Goal: Transaction & Acquisition: Purchase product/service

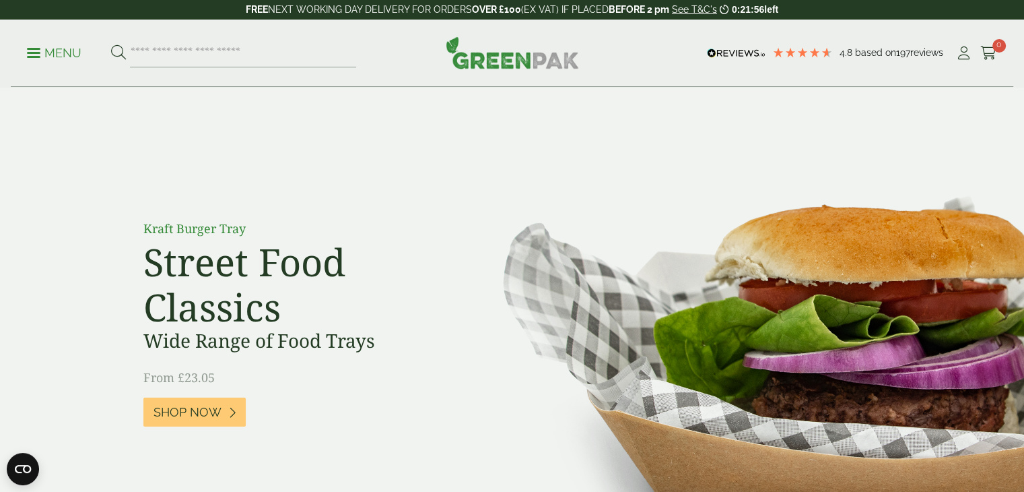
click at [38, 60] on p "Menu" at bounding box center [54, 53] width 55 height 16
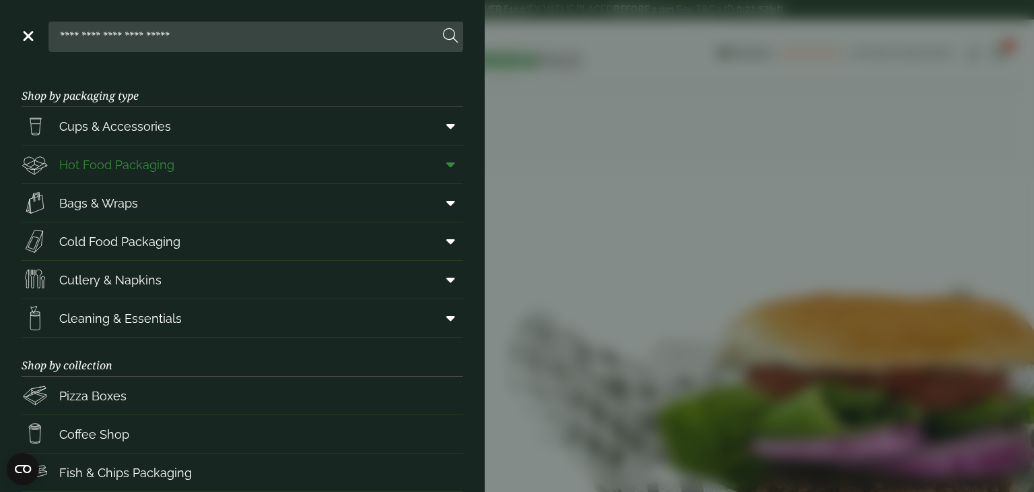
click at [114, 163] on span "Hot Food Packaging" at bounding box center [116, 165] width 115 height 18
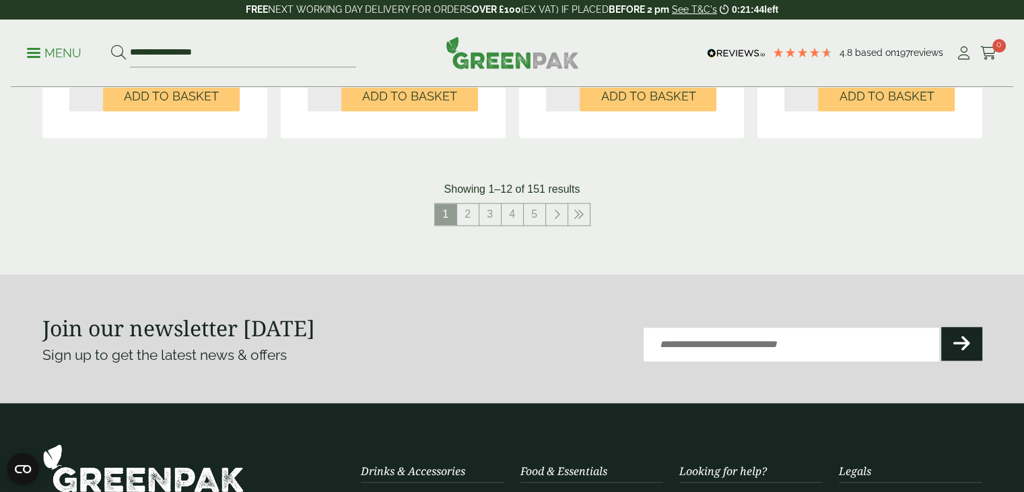
scroll to position [1593, 0]
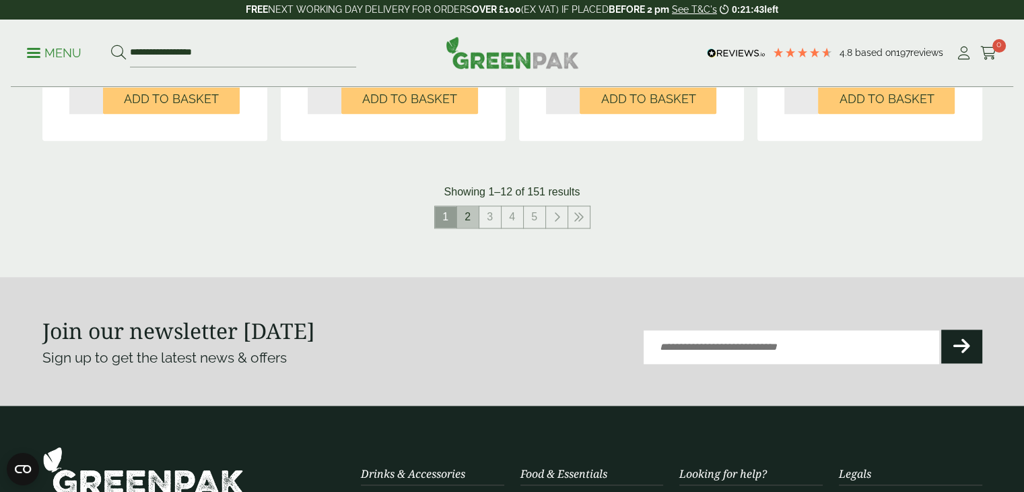
click at [475, 211] on link "2" at bounding box center [468, 217] width 22 height 22
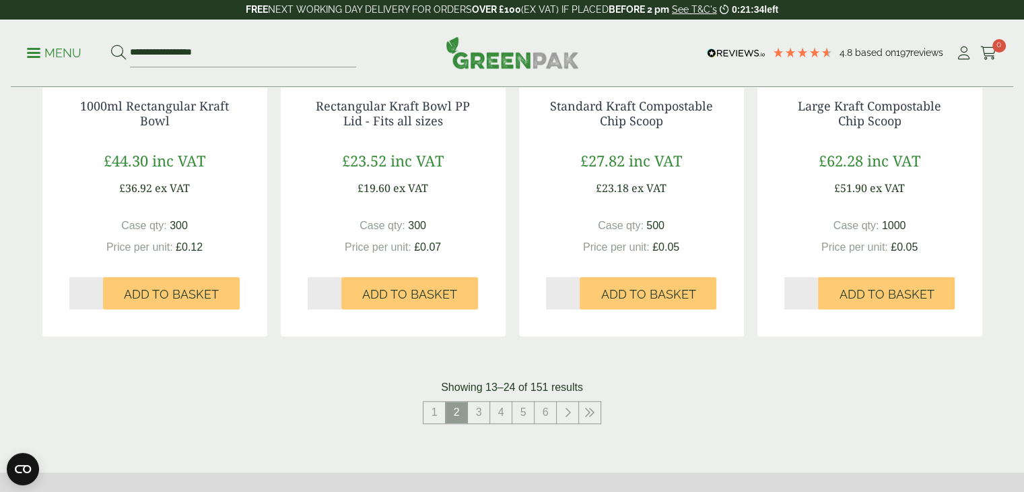
scroll to position [1530, 0]
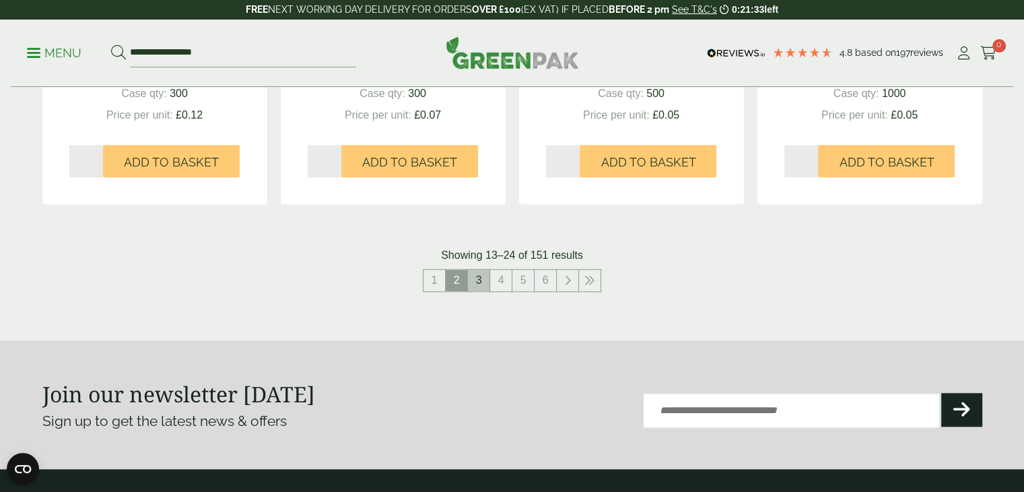
click at [474, 276] on link "3" at bounding box center [479, 280] width 22 height 22
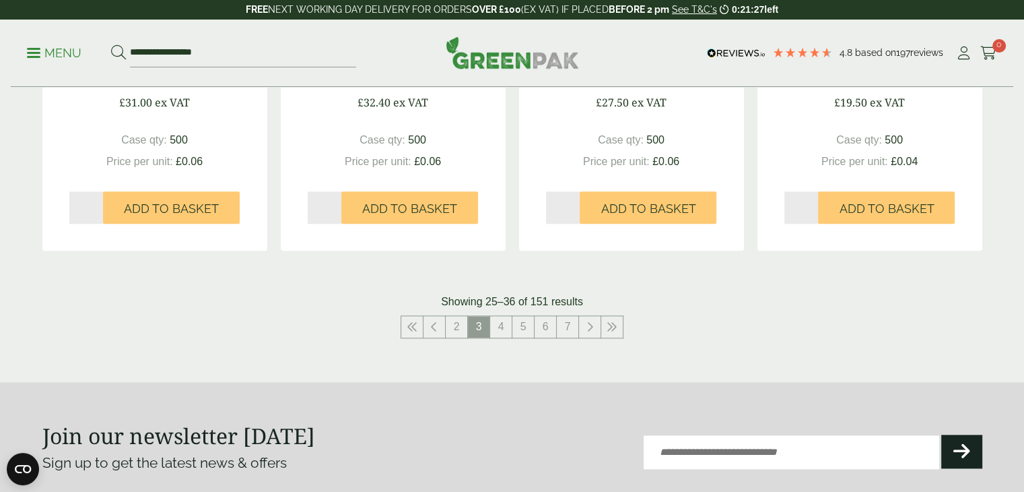
scroll to position [1488, 0]
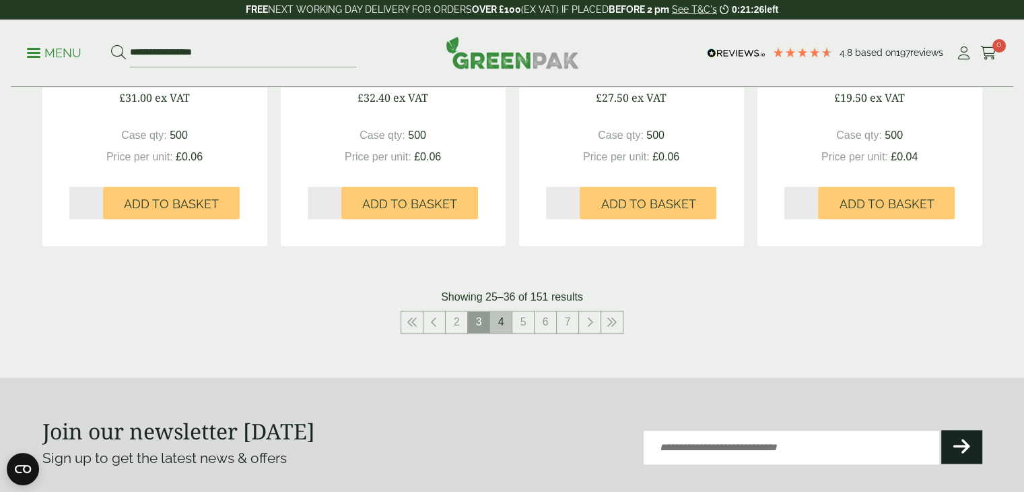
click at [504, 321] on link "4" at bounding box center [501, 322] width 22 height 22
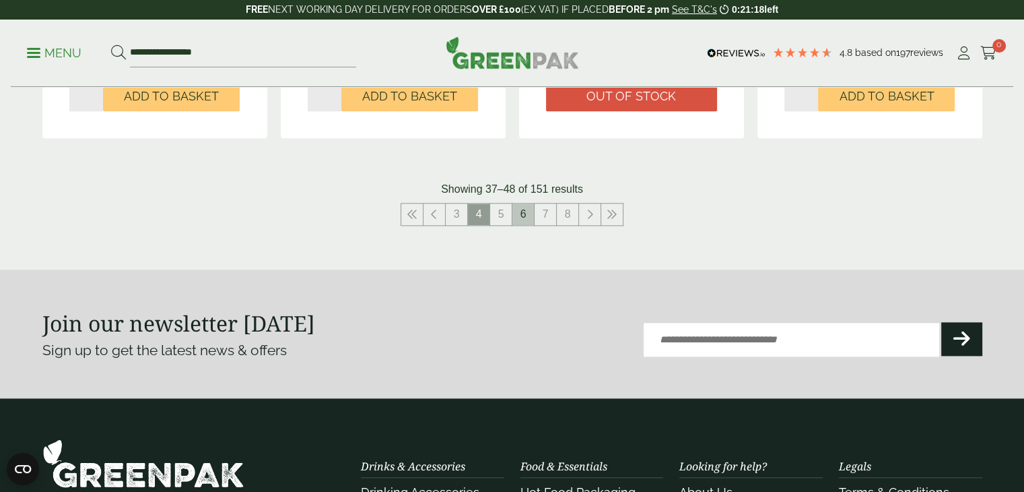
scroll to position [1597, 0]
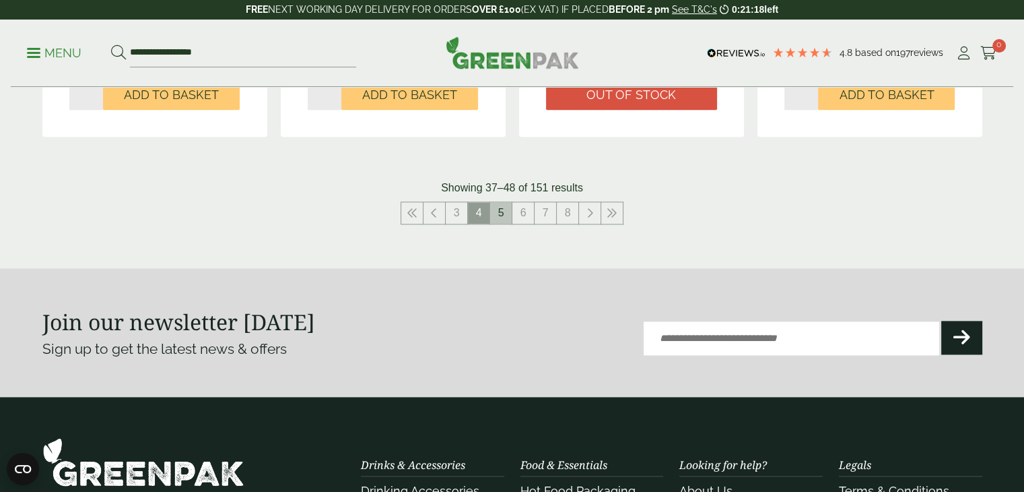
click at [502, 209] on link "5" at bounding box center [501, 213] width 22 height 22
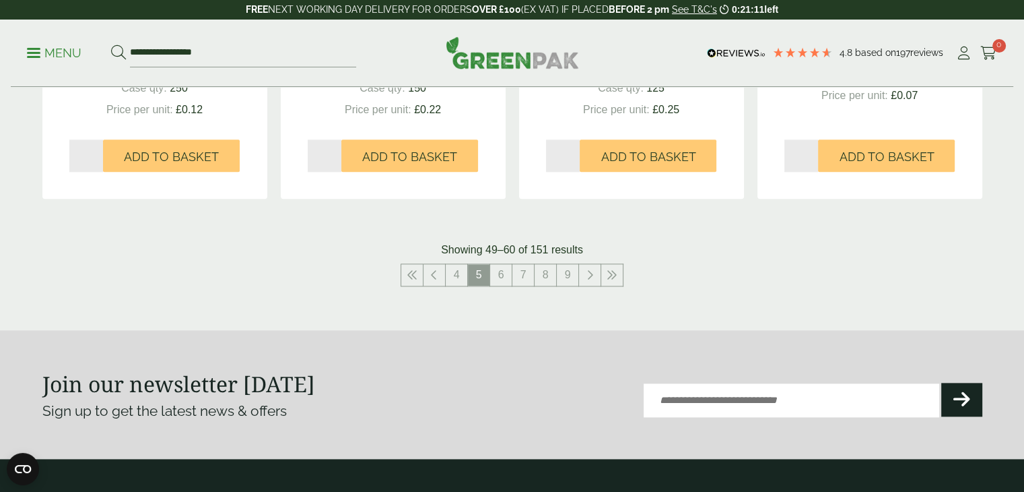
scroll to position [1541, 0]
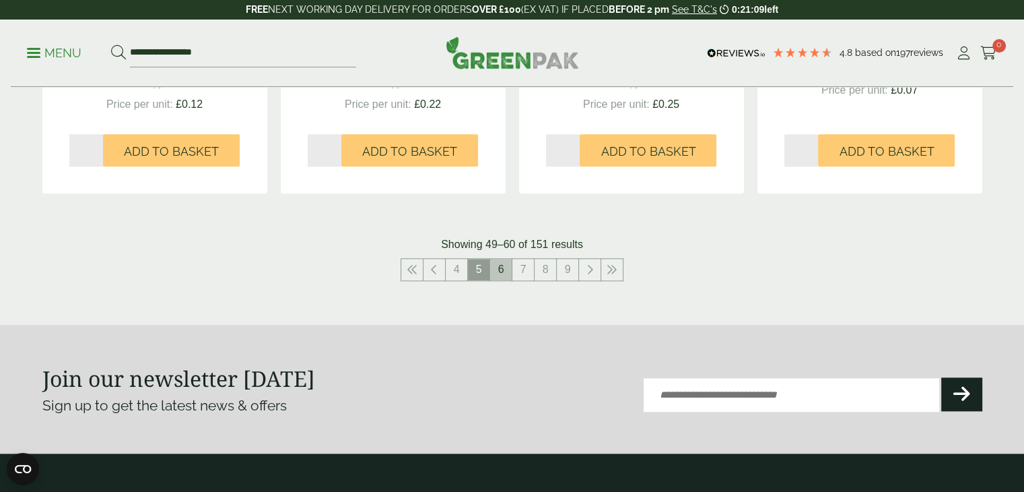
click at [503, 273] on link "6" at bounding box center [501, 270] width 22 height 22
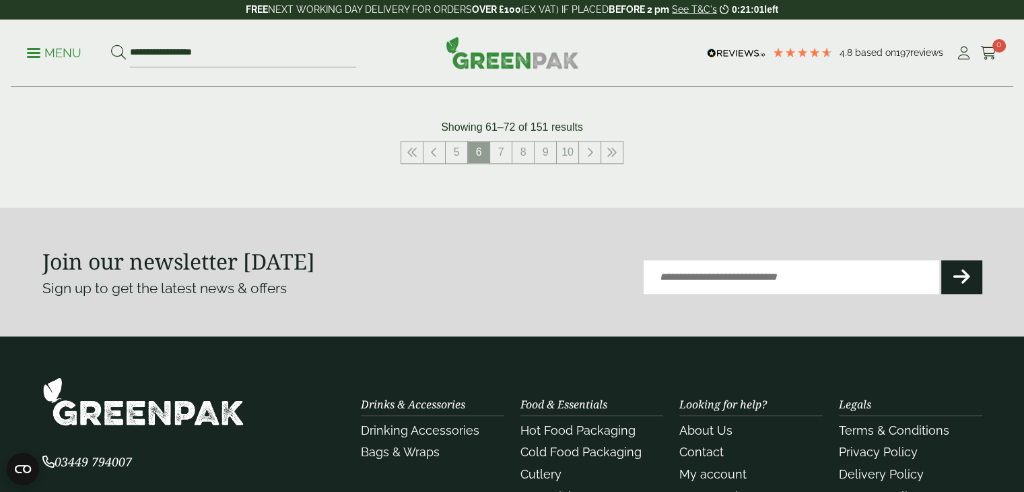
scroll to position [1670, 0]
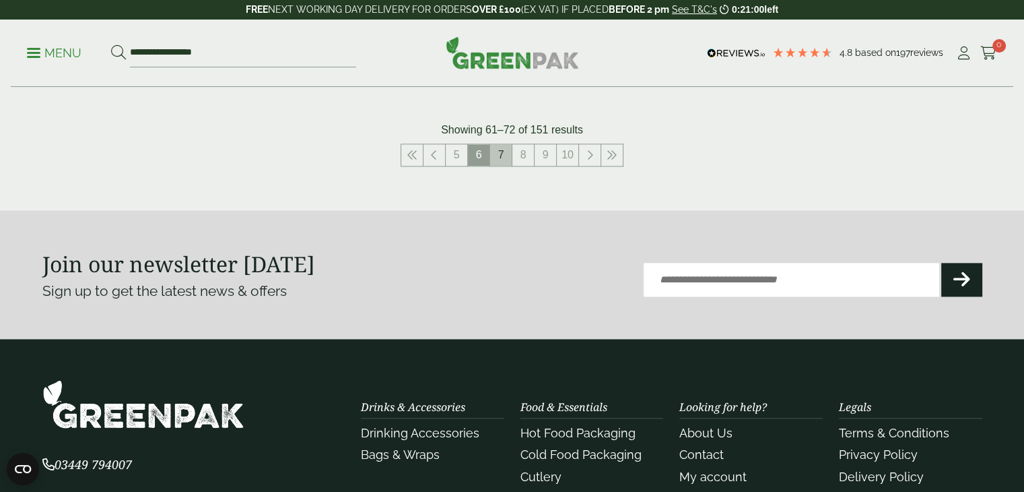
click at [502, 155] on link "7" at bounding box center [501, 155] width 22 height 22
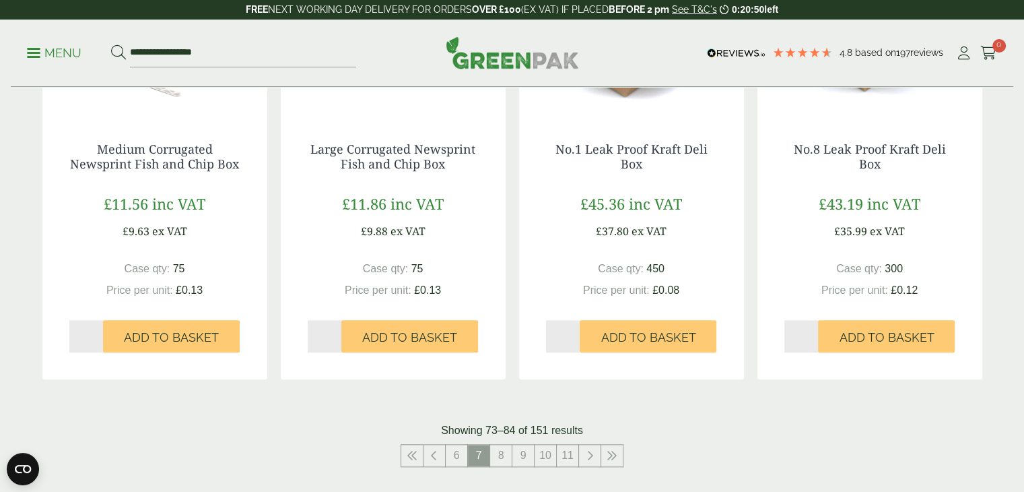
scroll to position [1369, 0]
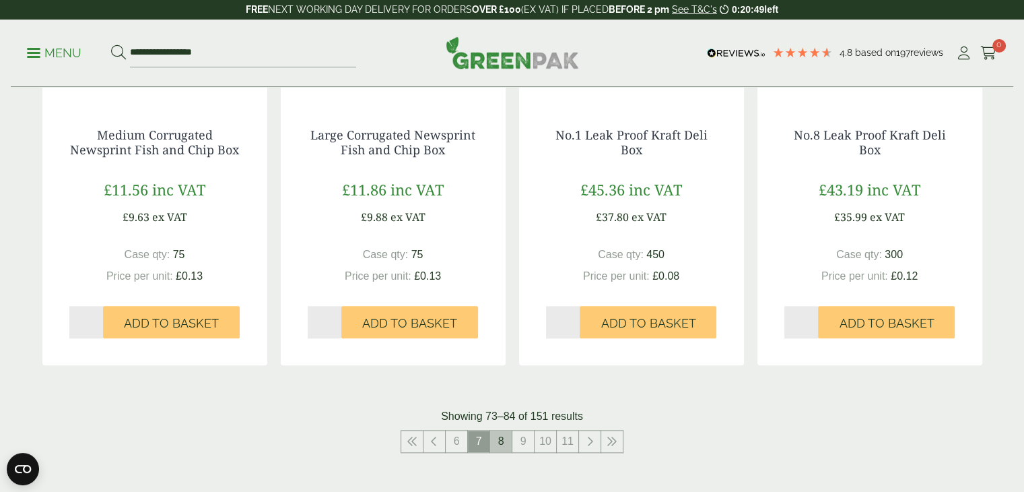
click at [501, 434] on link "8" at bounding box center [501, 441] width 22 height 22
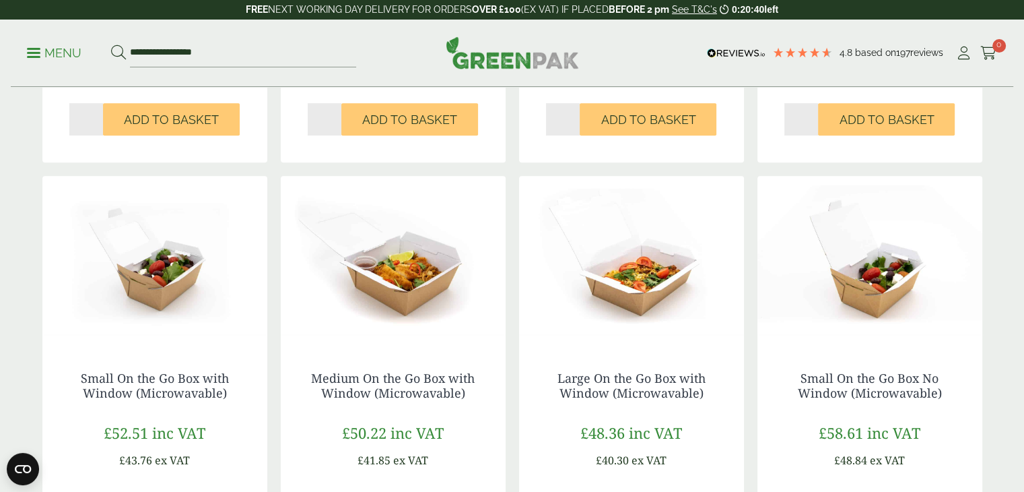
scroll to position [680, 0]
click at [617, 269] on img at bounding box center [631, 260] width 225 height 168
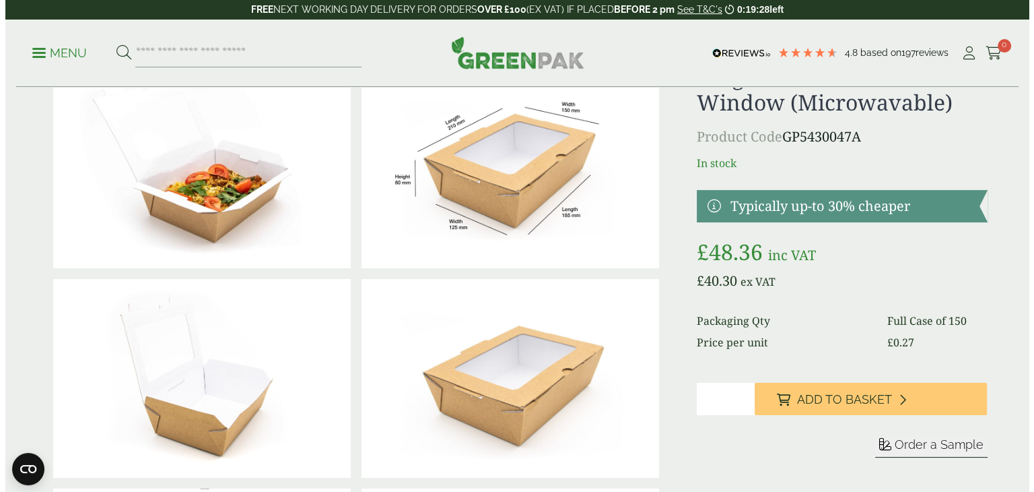
scroll to position [67, 0]
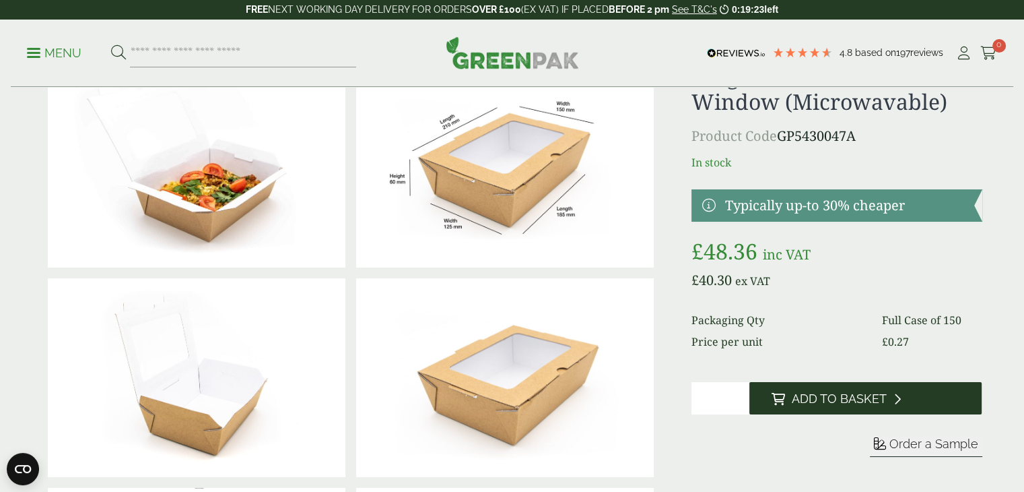
click at [802, 403] on span "Add to Basket" at bounding box center [838, 398] width 95 height 15
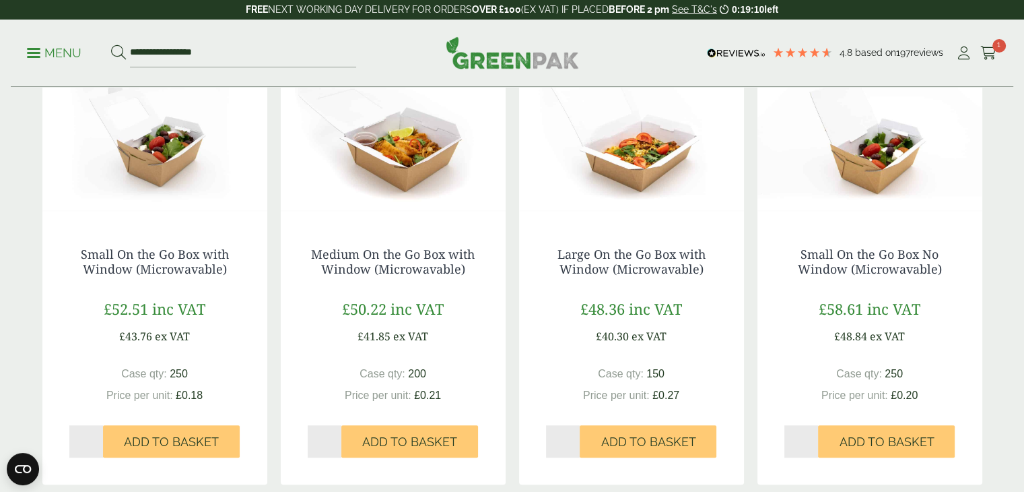
scroll to position [805, 0]
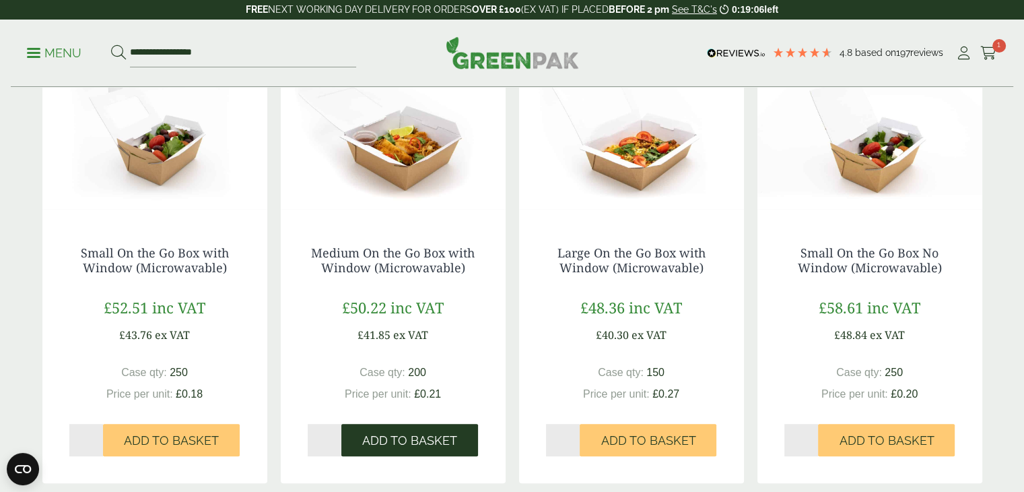
click at [433, 443] on span "Add to Basket" at bounding box center [409, 440] width 95 height 15
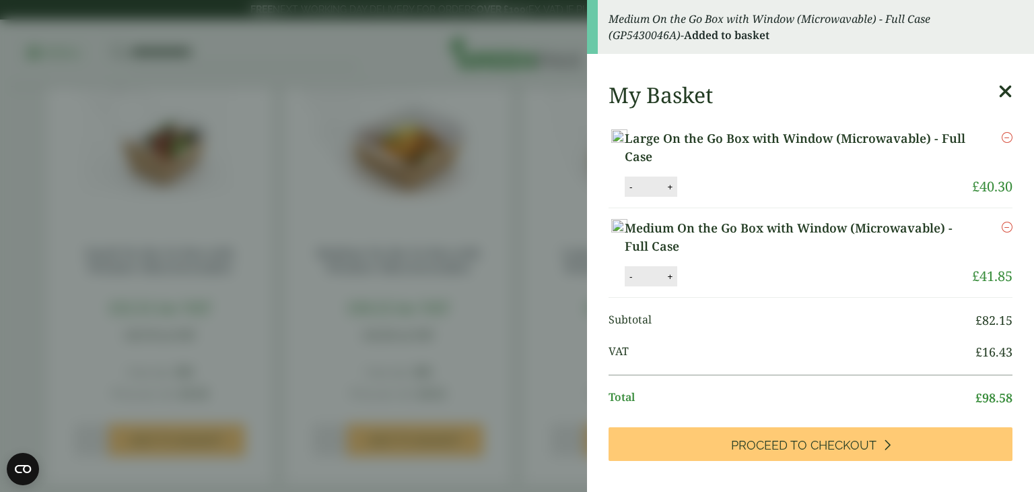
click at [999, 87] on icon at bounding box center [1006, 91] width 14 height 19
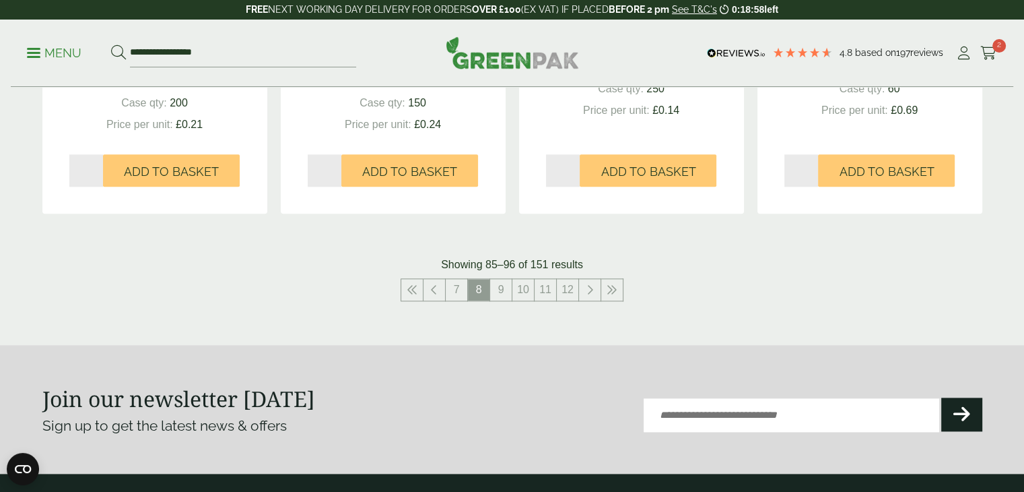
scroll to position [1490, 0]
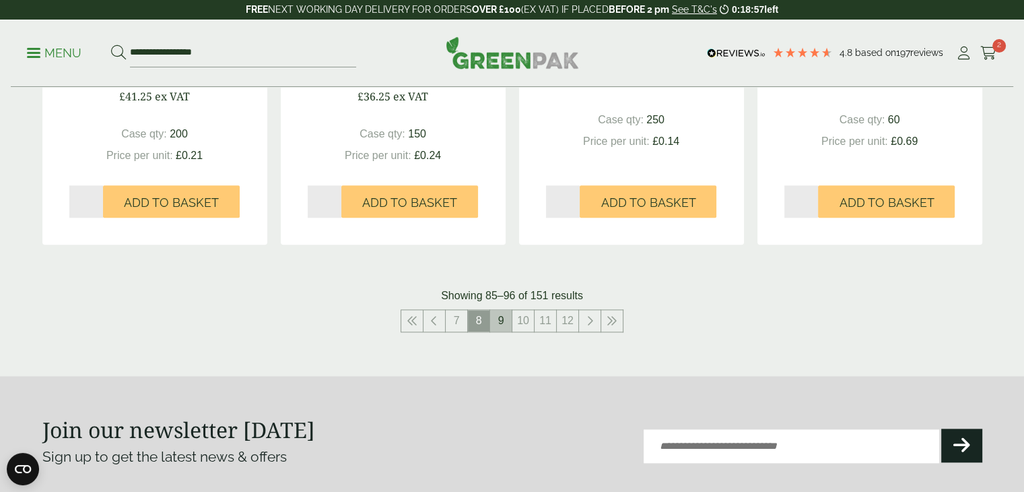
click at [502, 315] on link "9" at bounding box center [501, 321] width 22 height 22
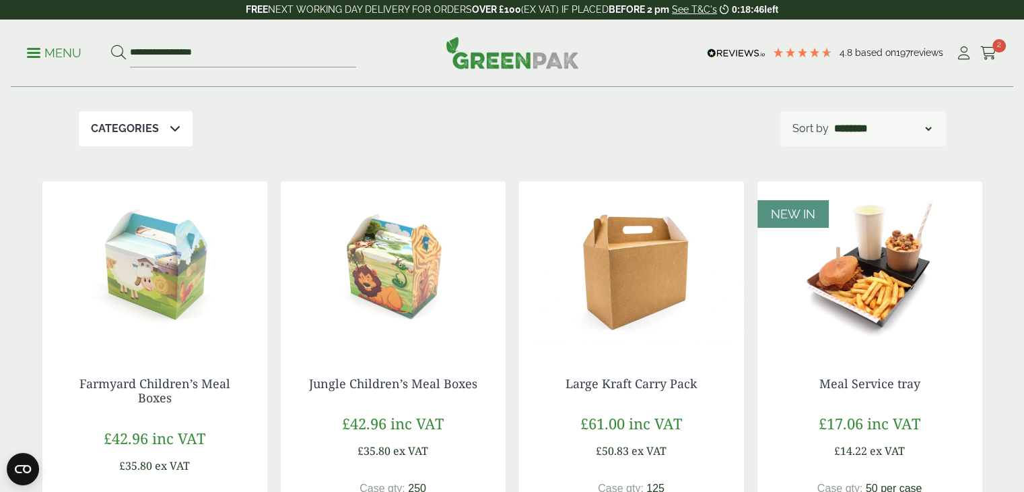
scroll to position [230, 0]
click at [657, 278] on img at bounding box center [631, 264] width 225 height 168
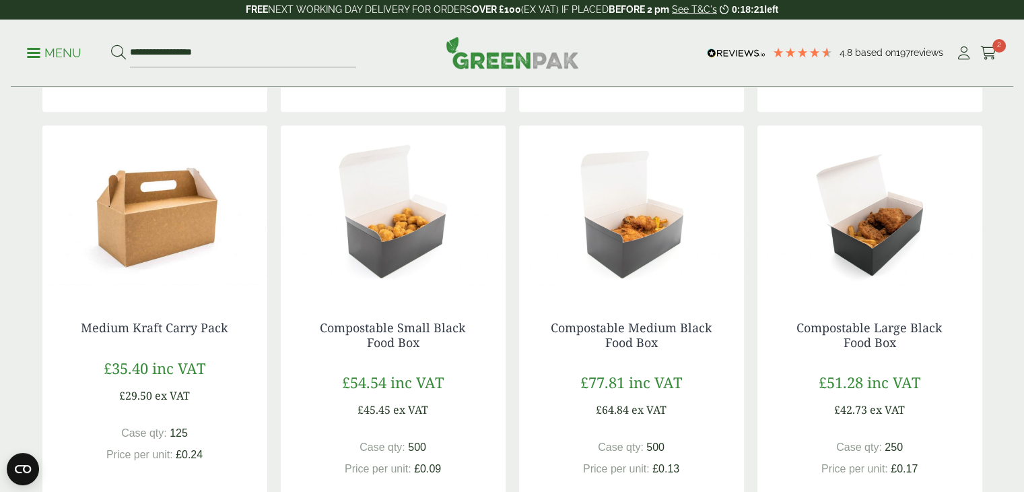
scroll to position [731, 0]
click at [172, 227] on img at bounding box center [154, 209] width 225 height 168
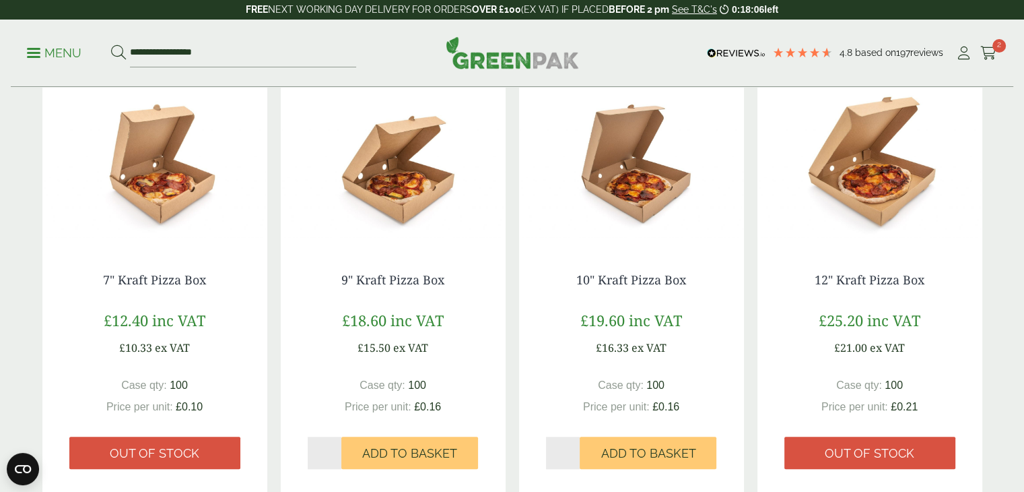
scroll to position [1226, 0]
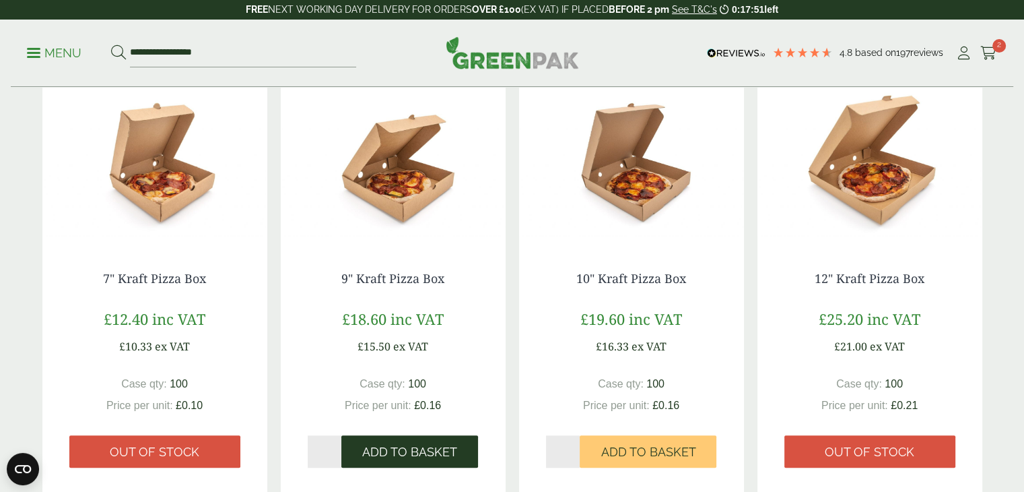
click at [445, 449] on span "Add to Basket" at bounding box center [409, 451] width 95 height 15
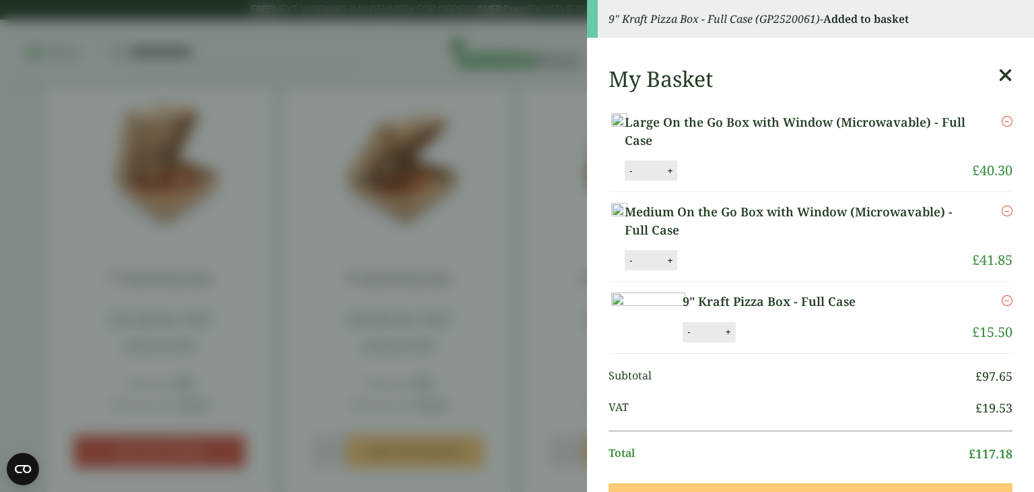
click at [999, 75] on icon at bounding box center [1006, 75] width 14 height 19
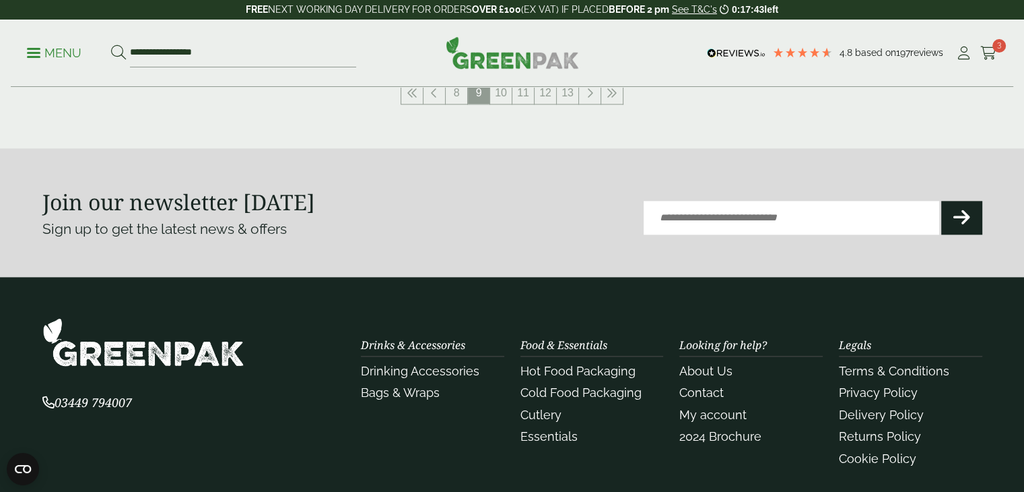
scroll to position [1657, 0]
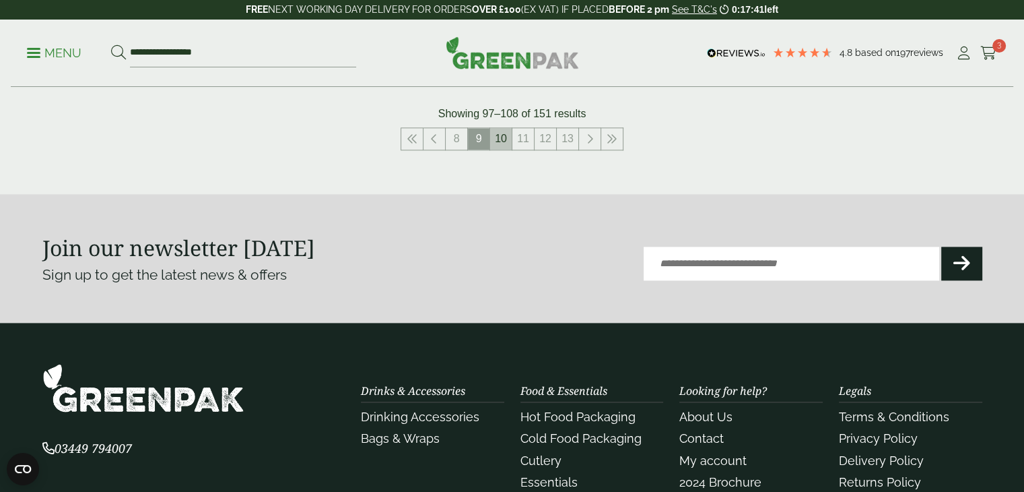
click at [507, 141] on link "10" at bounding box center [501, 139] width 22 height 22
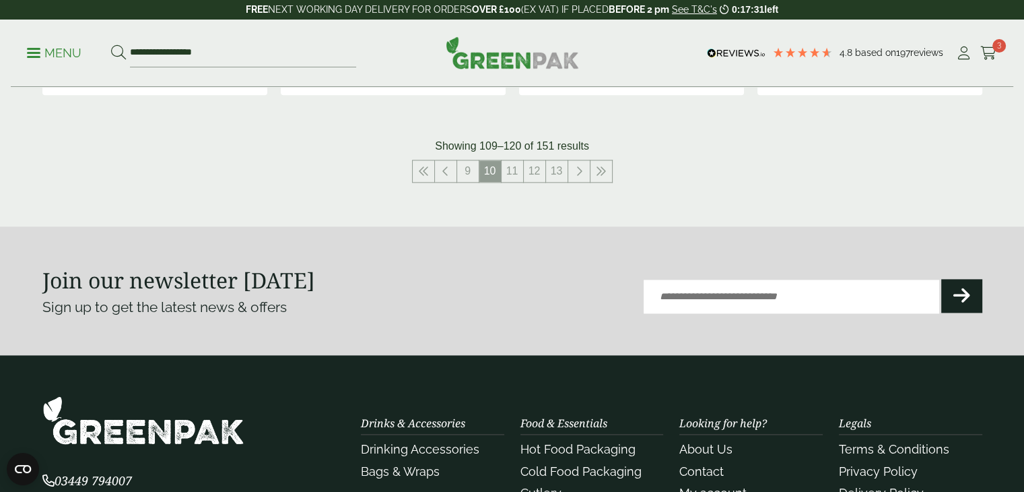
scroll to position [1636, 0]
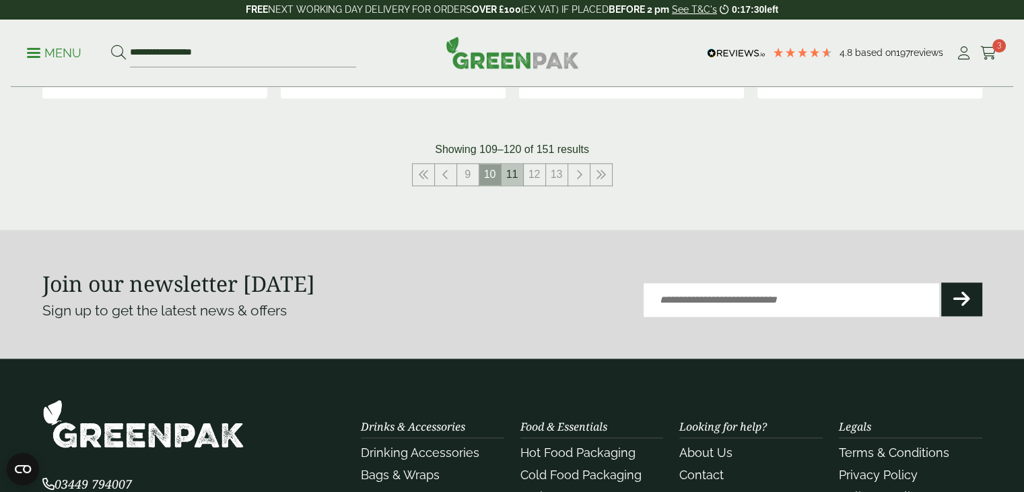
click at [514, 172] on link "11" at bounding box center [513, 175] width 22 height 22
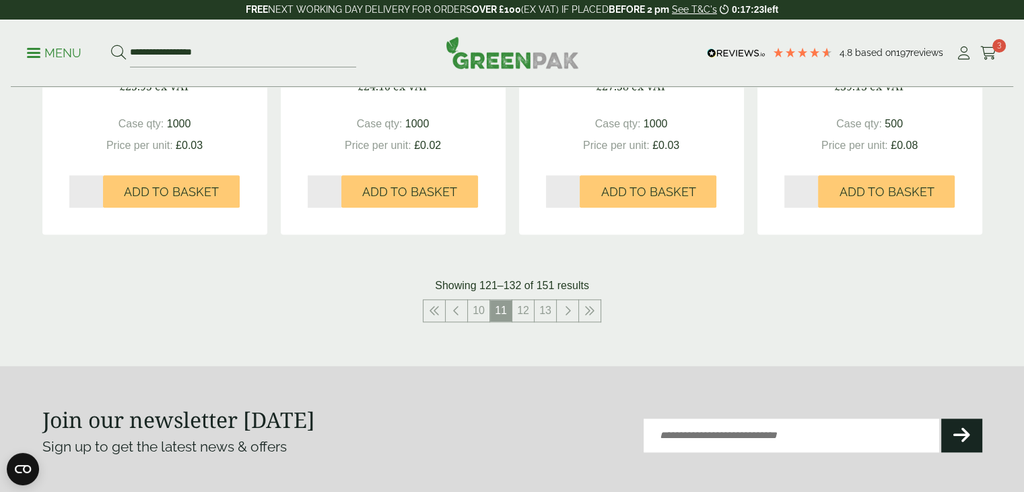
scroll to position [1525, 0]
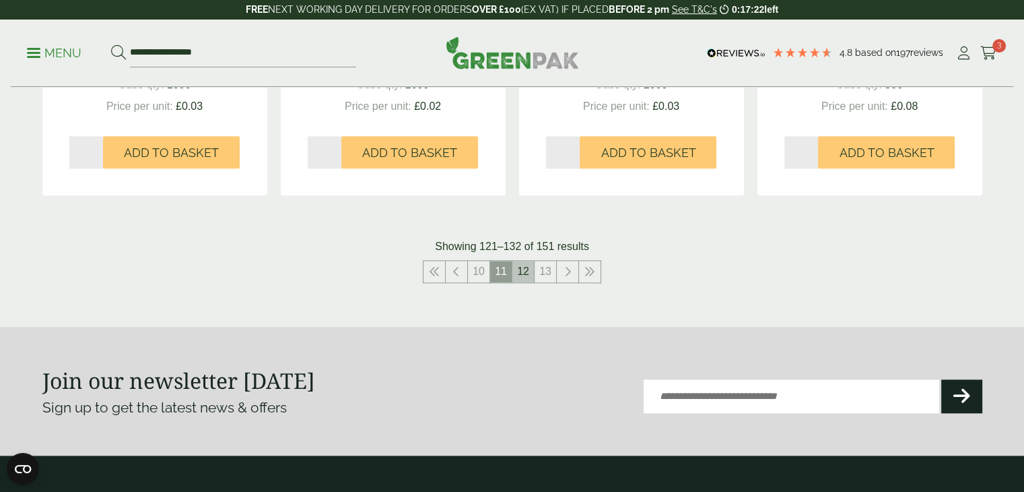
click at [523, 268] on link "12" at bounding box center [524, 272] width 22 height 22
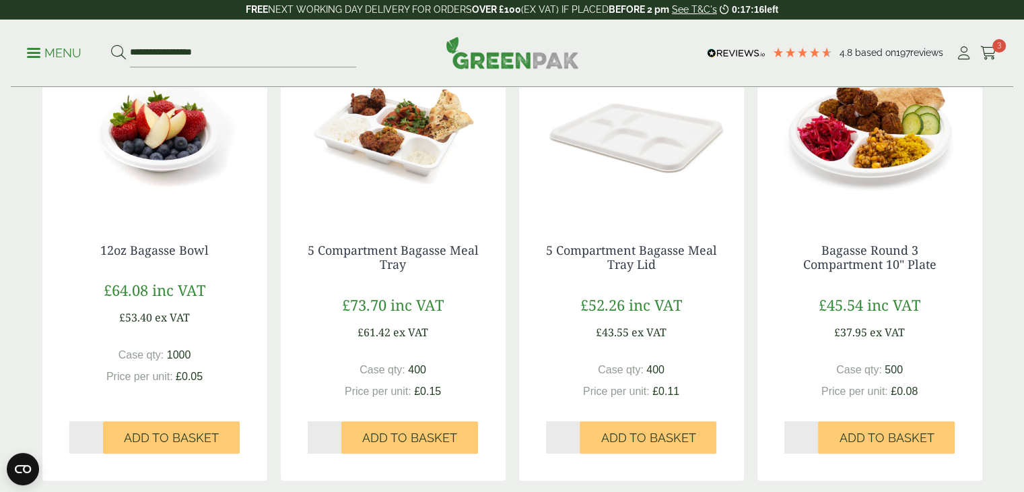
scroll to position [364, 0]
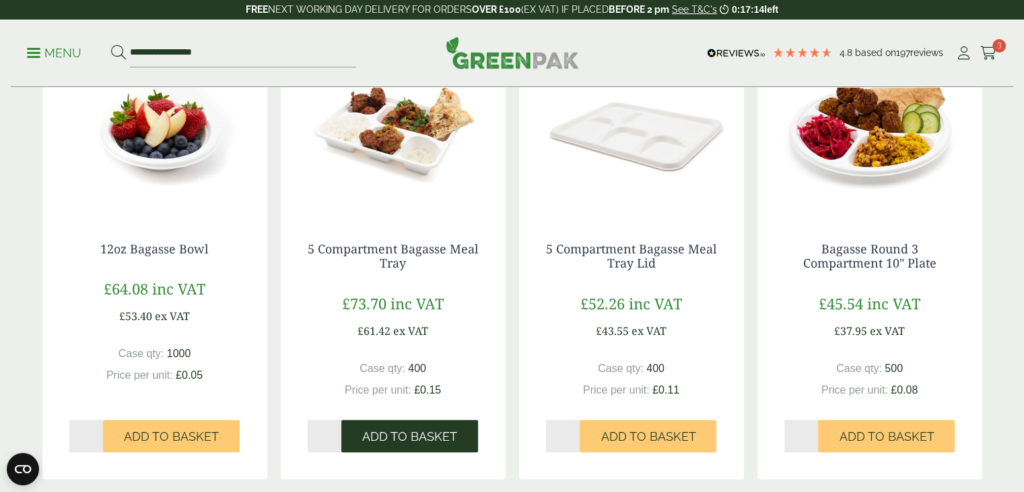
click at [418, 427] on button "Add to Basket" at bounding box center [409, 436] width 137 height 32
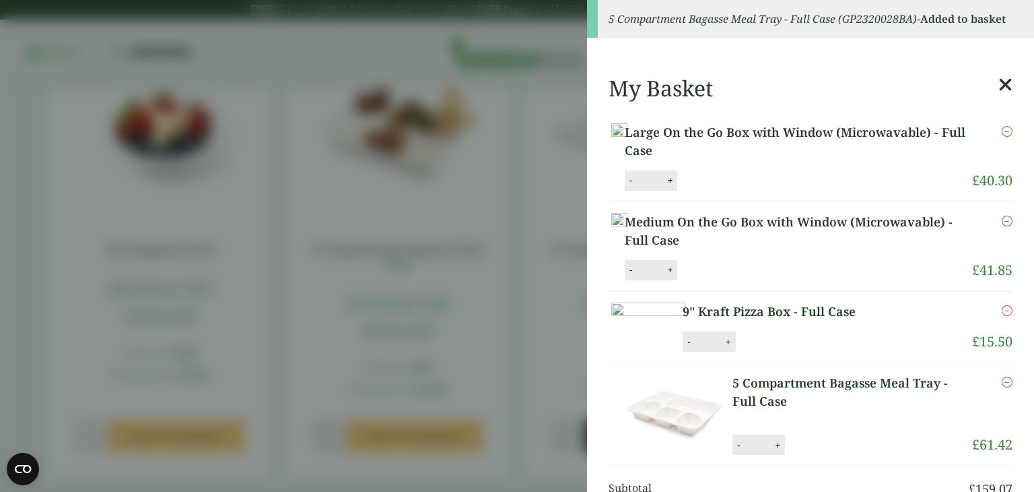
click at [644, 438] on aside "5 Compartment Bagasse Meal Tray - Full Case (GP2320028BA) - Added to basket My …" at bounding box center [517, 246] width 1034 height 492
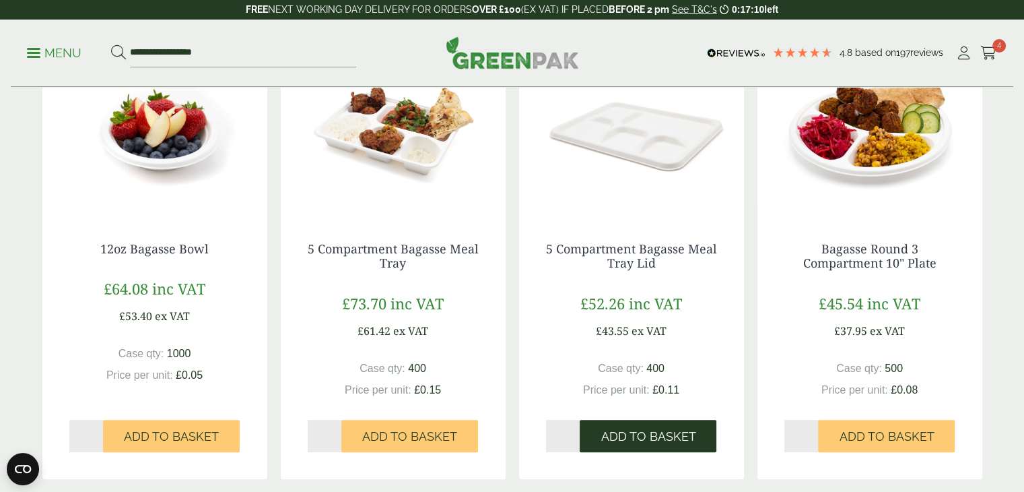
click at [644, 438] on span "Add to Basket" at bounding box center [648, 436] width 95 height 15
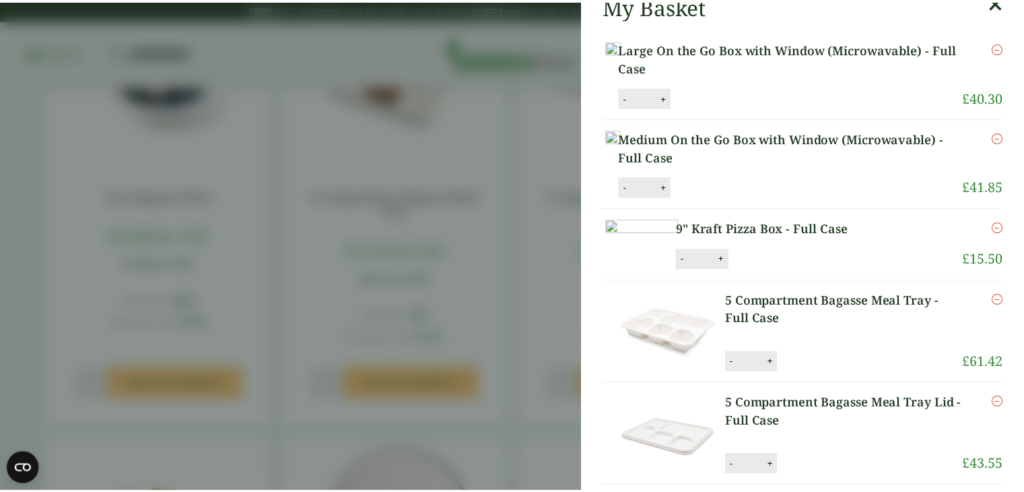
scroll to position [88, 0]
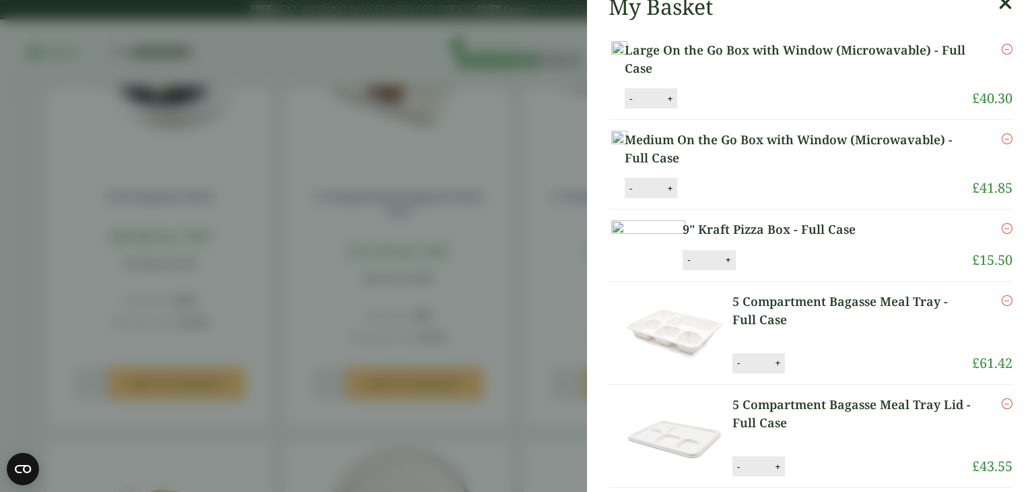
click at [275, 431] on aside "5 Compartment Bagasse Meal Tray Lid - Full Case (GP2320028BC) - Added to basket…" at bounding box center [517, 246] width 1034 height 492
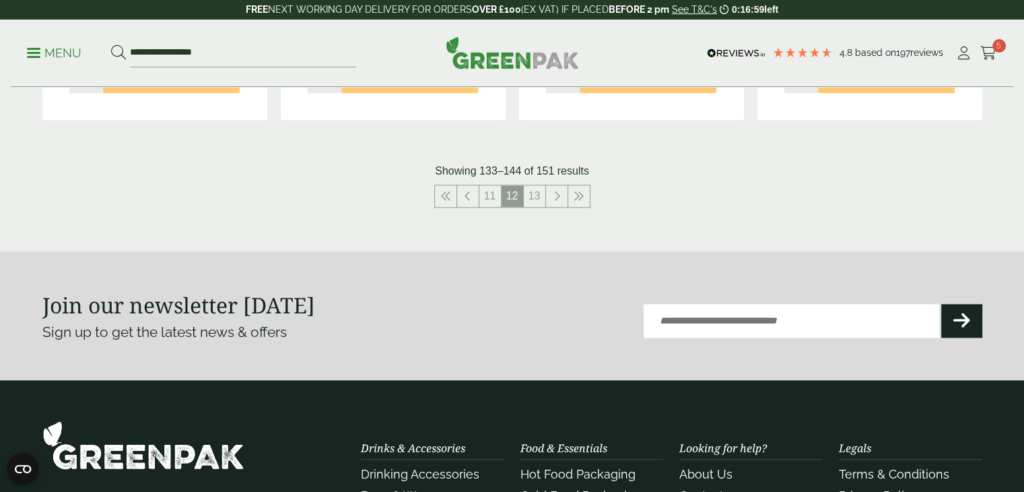
scroll to position [1624, 0]
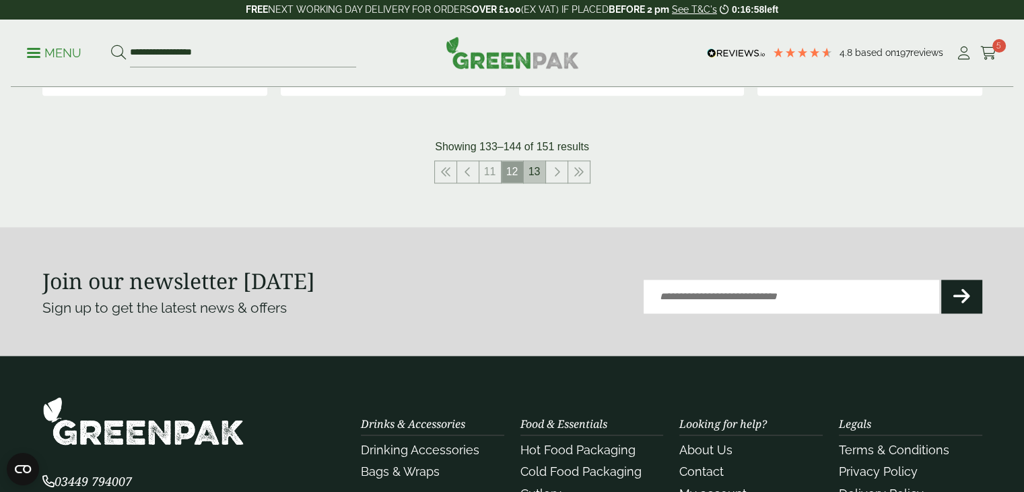
click at [533, 175] on link "13" at bounding box center [535, 172] width 22 height 22
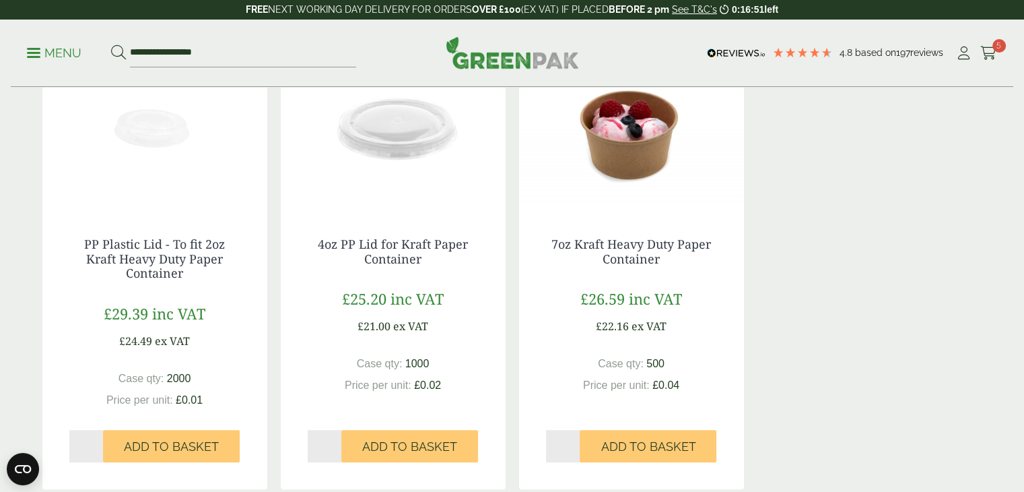
scroll to position [815, 0]
click at [325, 53] on input "**********" at bounding box center [243, 53] width 226 height 28
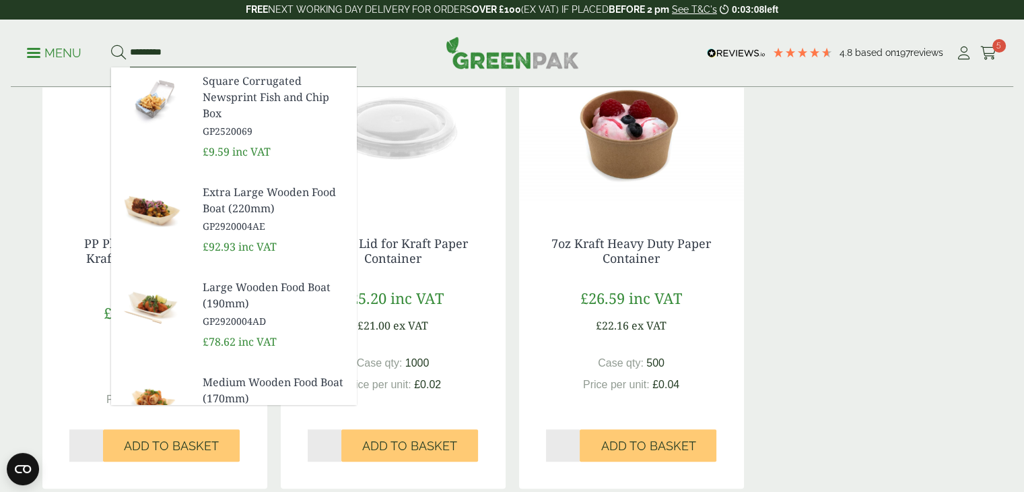
type input "********"
click at [111, 44] on button at bounding box center [118, 53] width 15 height 18
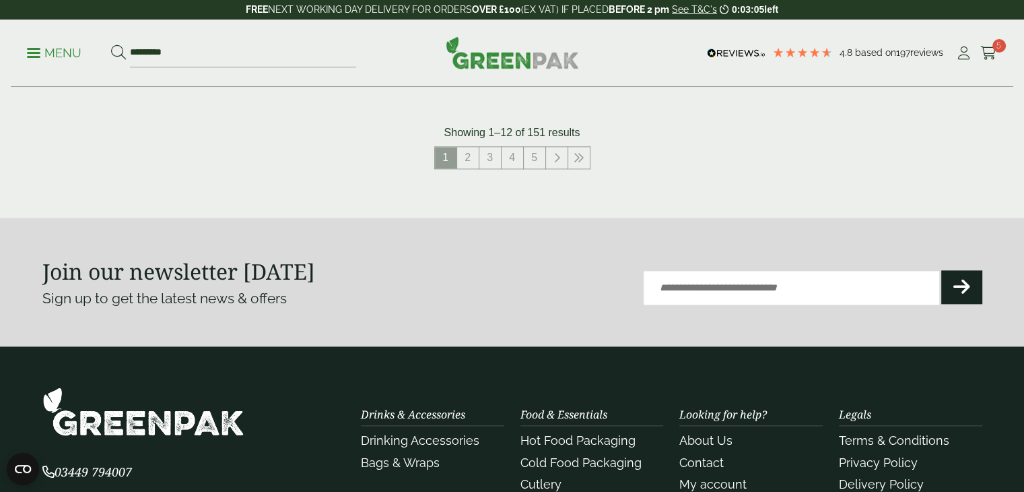
scroll to position [1772, 0]
